Goal: Check status

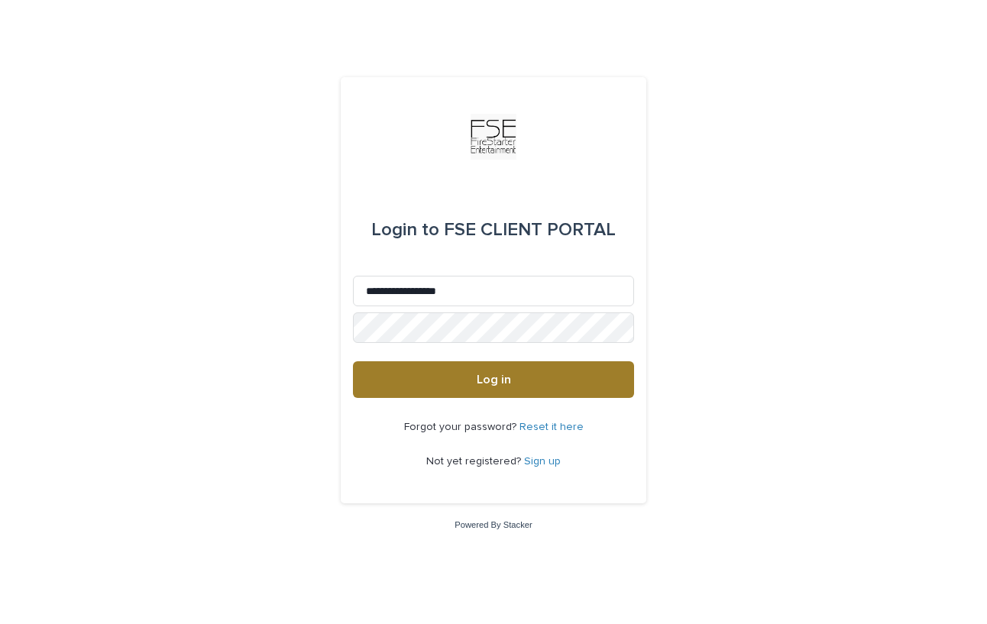
click at [513, 390] on button "Log in" at bounding box center [493, 379] width 281 height 37
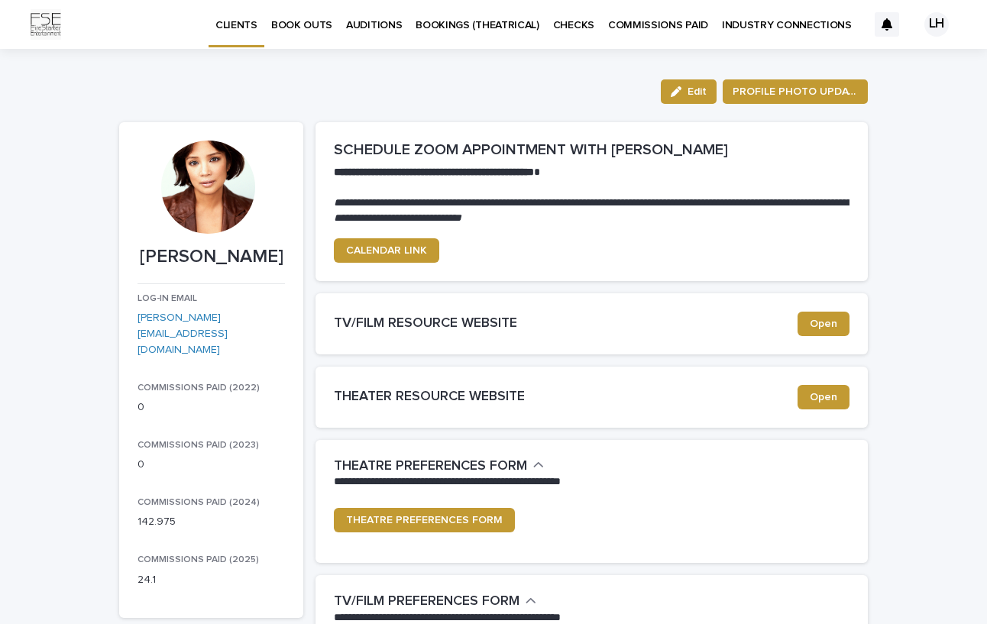
click at [574, 21] on p "CHECKS" at bounding box center [573, 16] width 41 height 32
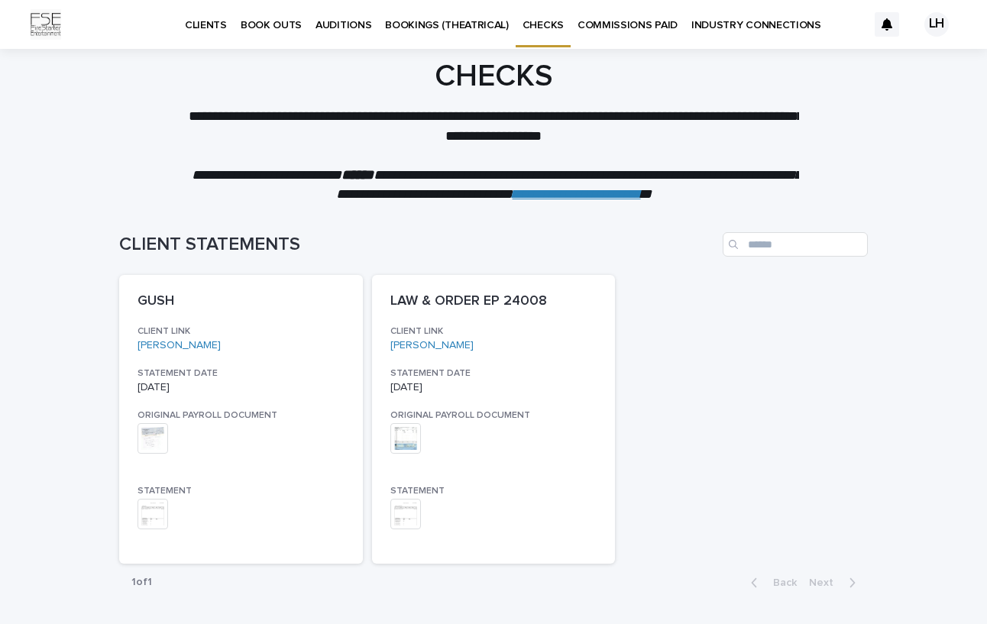
click at [415, 21] on p "BOOKINGS (THEATRICAL)" at bounding box center [447, 16] width 124 height 32
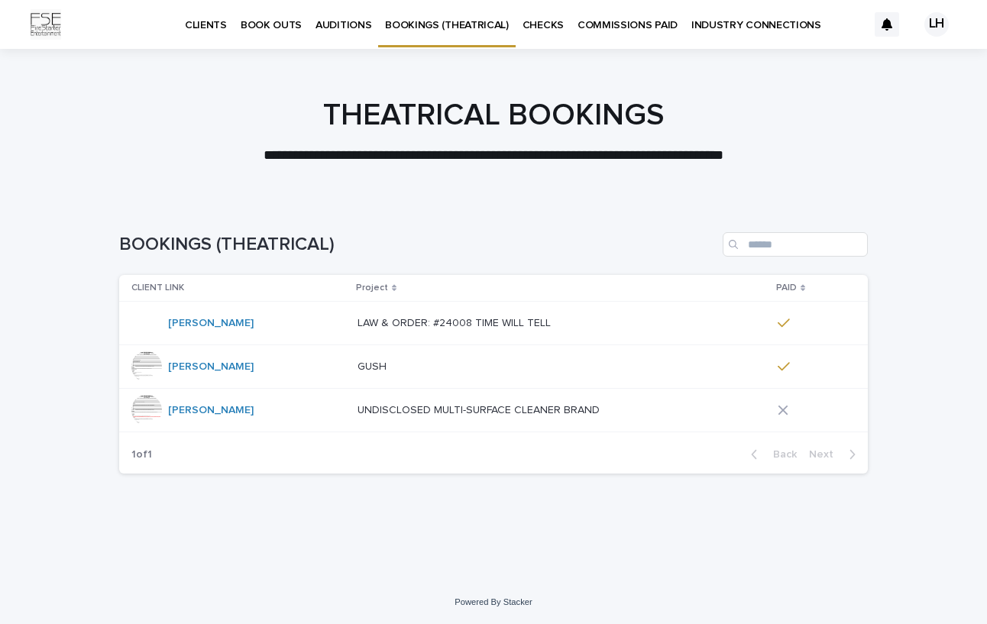
click at [373, 406] on p "UNDISCLOSED MULTI-SURFACE CLEANER BRAND" at bounding box center [479, 409] width 245 height 16
